Goal: Task Accomplishment & Management: Use online tool/utility

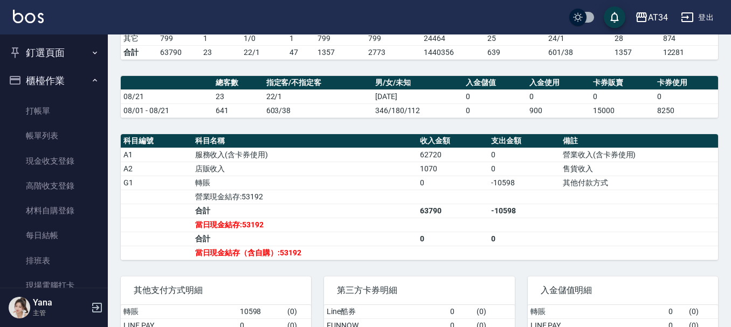
scroll to position [269, 0]
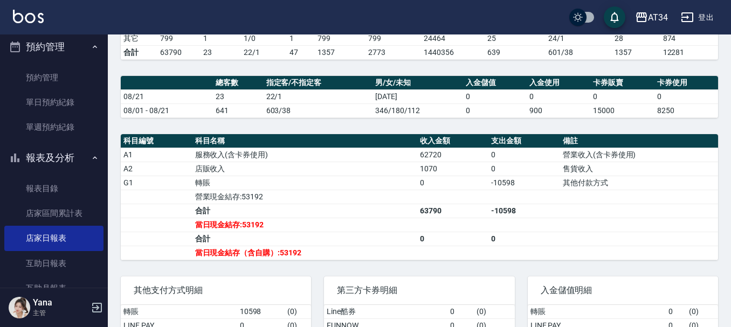
click at [57, 43] on button "預約管理" at bounding box center [53, 47] width 99 height 28
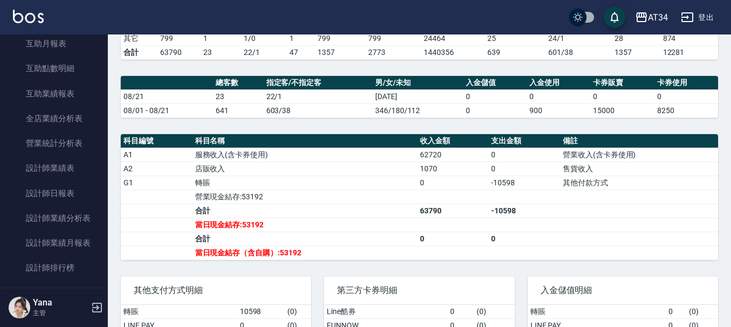
scroll to position [431, 0]
click at [68, 49] on link "互助月報表" at bounding box center [53, 43] width 99 height 25
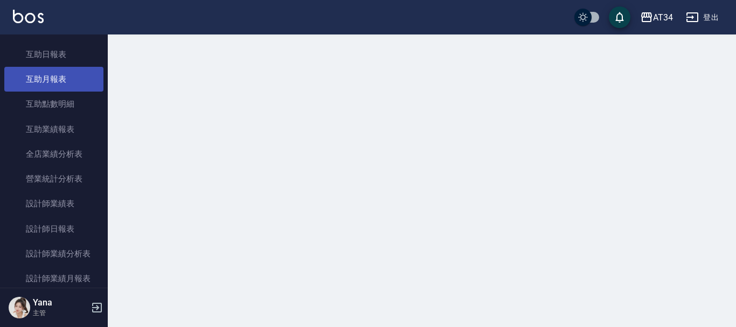
scroll to position [377, 0]
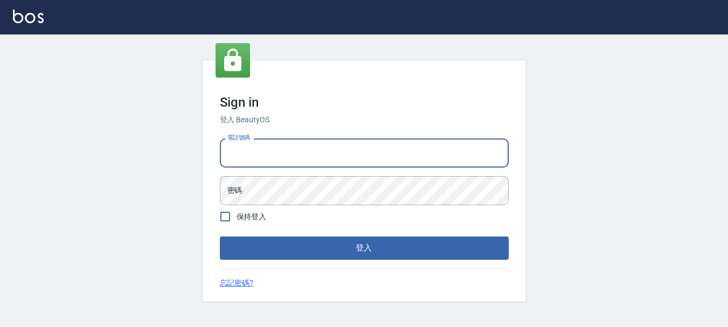
click at [258, 146] on input "電話號碼" at bounding box center [364, 153] width 289 height 29
type input "0928200634"
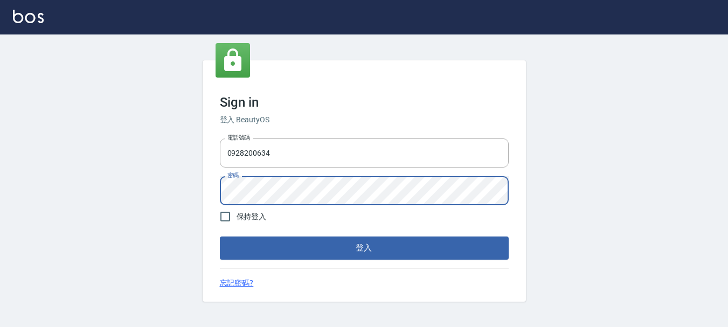
click at [220, 237] on button "登入" at bounding box center [364, 248] width 289 height 23
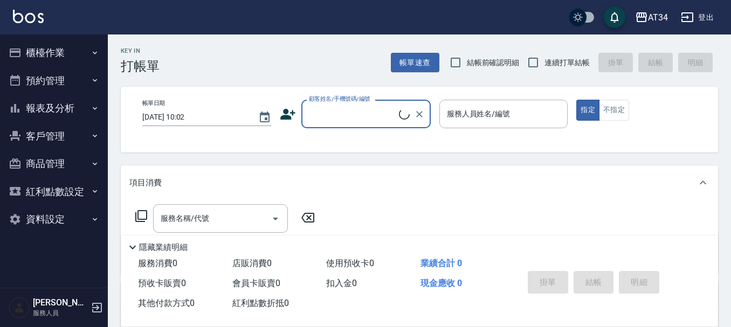
click at [49, 109] on button "報表及分析" at bounding box center [53, 108] width 99 height 28
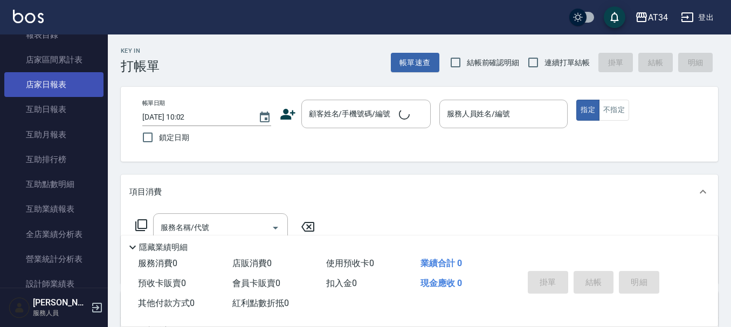
scroll to position [108, 0]
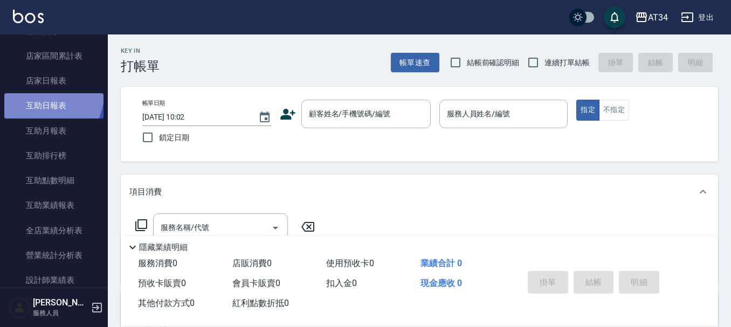
click at [50, 95] on link "互助日報表" at bounding box center [53, 105] width 99 height 25
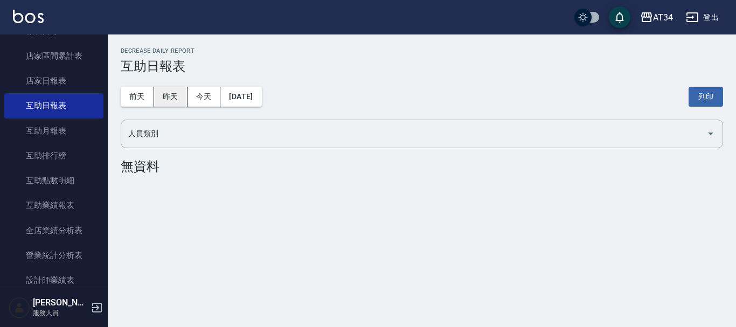
click at [175, 101] on button "昨天" at bounding box center [170, 97] width 33 height 20
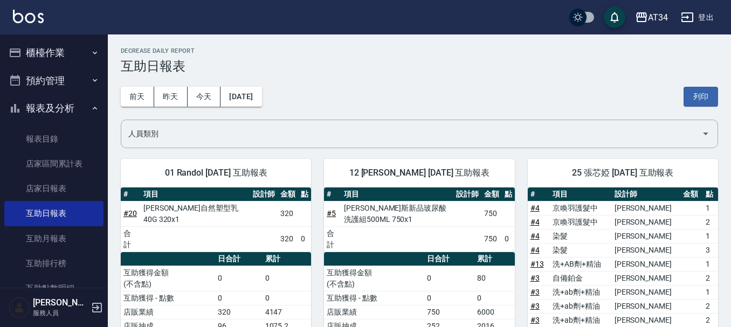
click at [43, 41] on button "櫃檯作業" at bounding box center [53, 53] width 99 height 28
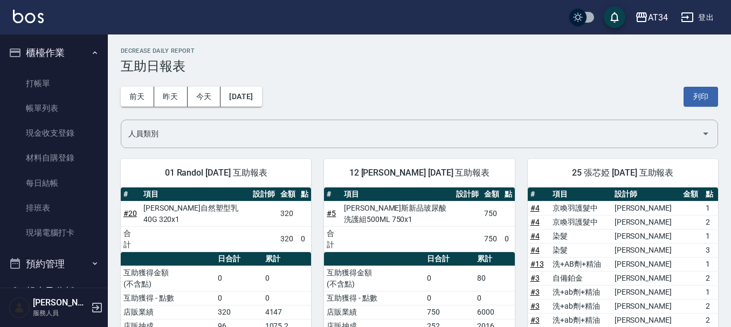
click at [38, 61] on button "櫃檯作業" at bounding box center [53, 53] width 99 height 28
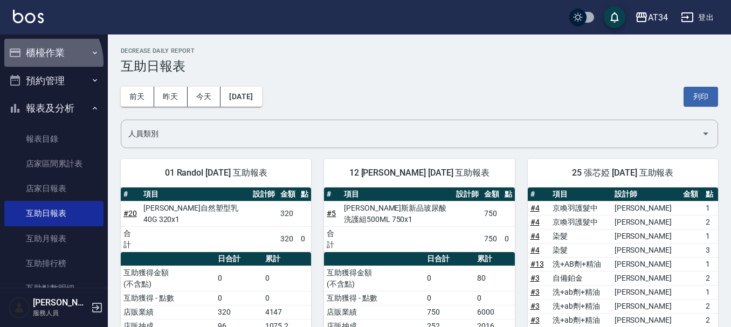
click at [43, 62] on button "櫃檯作業" at bounding box center [53, 53] width 99 height 28
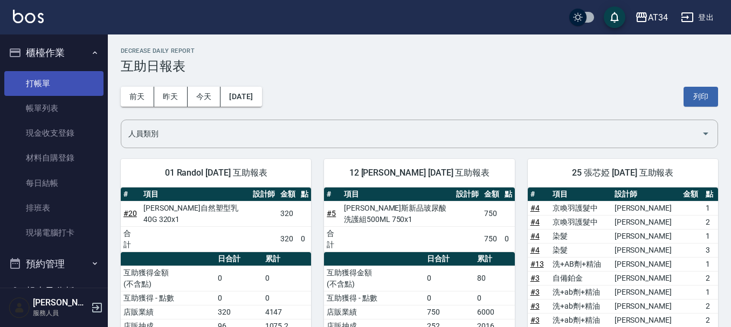
click at [48, 80] on link "打帳單" at bounding box center [53, 83] width 99 height 25
